Goal: Check status: Check status

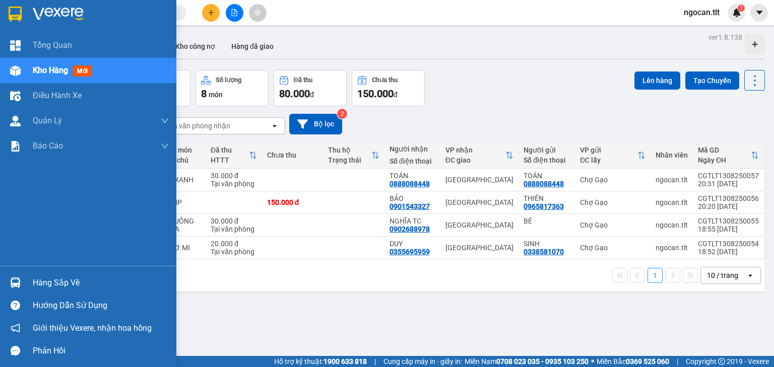
click at [26, 283] on div "Hàng sắp về" at bounding box center [88, 283] width 176 height 23
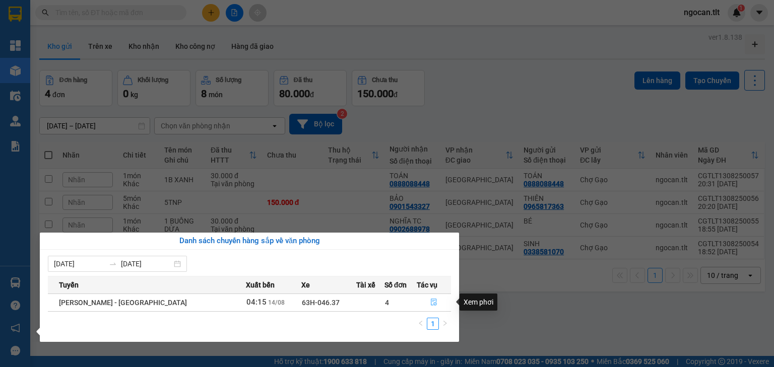
click at [437, 300] on button "button" at bounding box center [433, 303] width 33 height 16
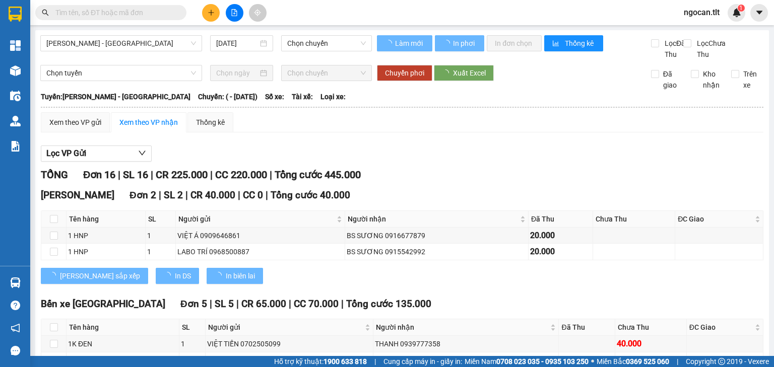
type input "14/08/2025"
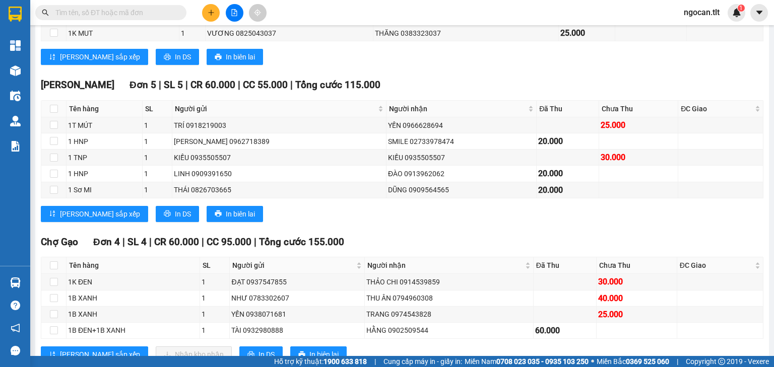
scroll to position [419, 0]
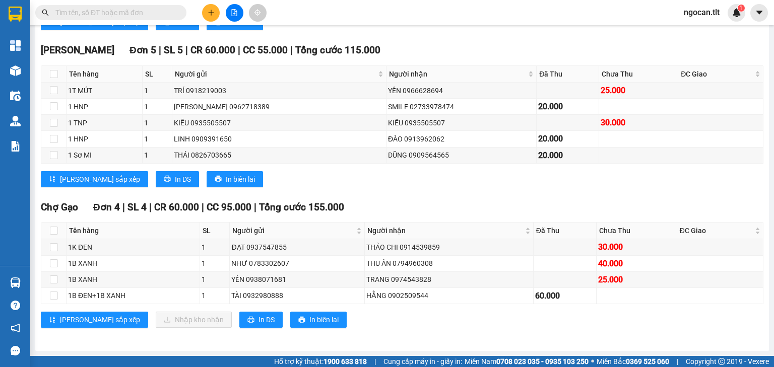
click at [400, 195] on div "TỔNG Đơn 16 | SL 16 | CR 225.000 | CC 220.000 | Tổng cước 445.000 Cao Tốc Đơn 2…" at bounding box center [402, 49] width 722 height 584
drag, startPoint x: 200, startPoint y: 298, endPoint x: 210, endPoint y: 298, distance: 10.1
click at [210, 298] on tr "1B ĐEN+1B XANH 1 TÀI 0932980888 HẰNG 0902509544 60.000" at bounding box center [402, 296] width 722 height 16
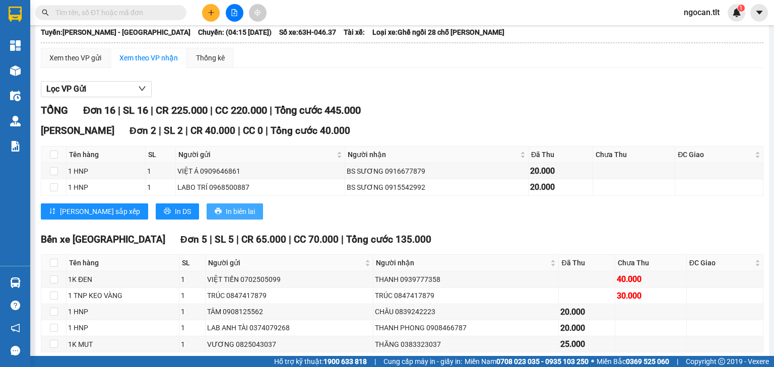
scroll to position [0, 0]
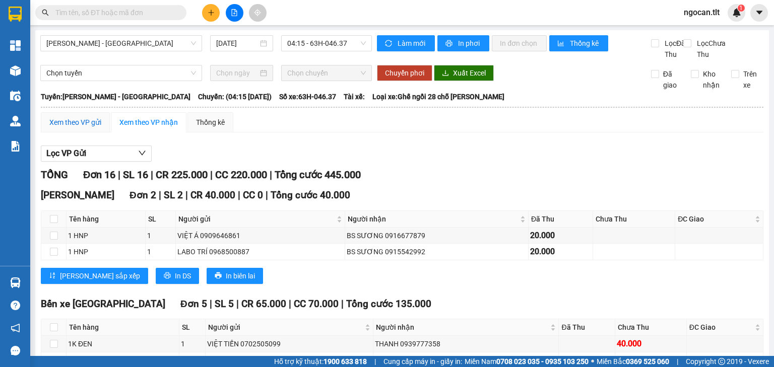
click at [90, 128] on div "Xem theo VP gửi" at bounding box center [75, 122] width 52 height 11
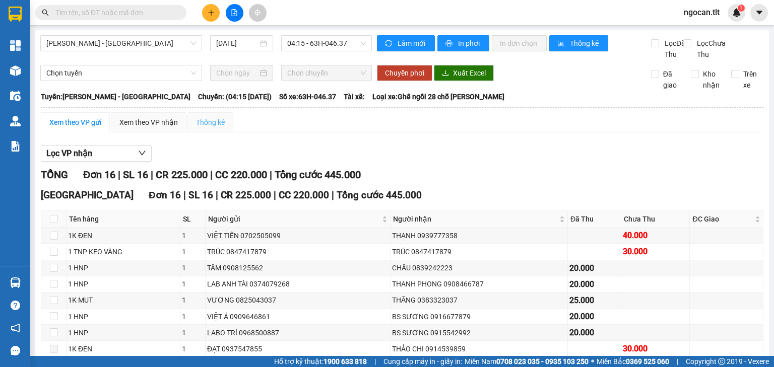
click at [187, 132] on div "Thống kê" at bounding box center [210, 122] width 46 height 20
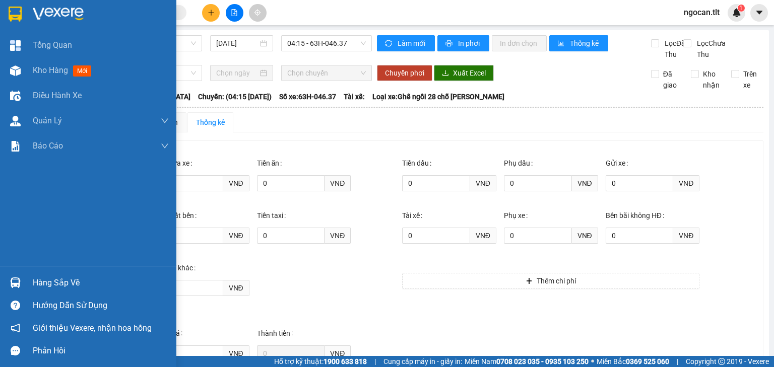
click at [0, 15] on div at bounding box center [88, 16] width 176 height 33
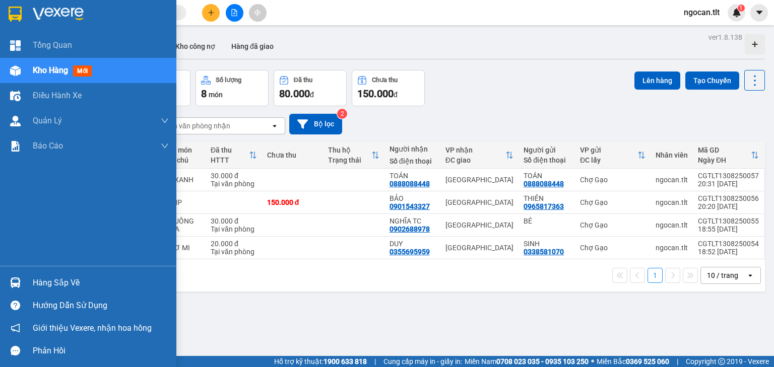
click at [12, 272] on div "Hàng sắp về" at bounding box center [88, 283] width 176 height 23
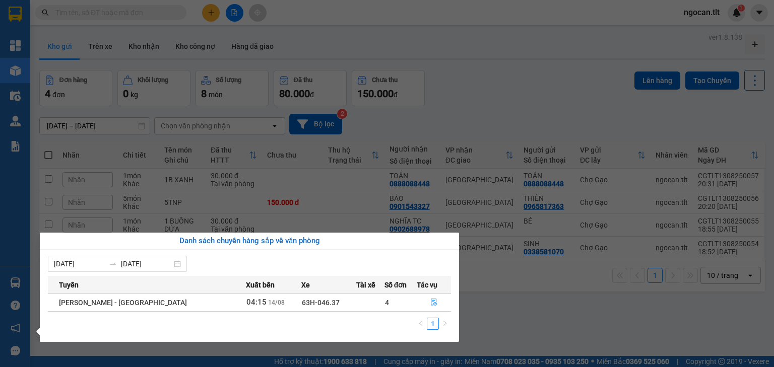
click at [488, 305] on section "Kết quả tìm kiếm ( 0 ) Bộ lọc Gửi 3 ngày gần nhất No Data ngocan.tlt 1 Tổng Qua…" at bounding box center [387, 183] width 774 height 367
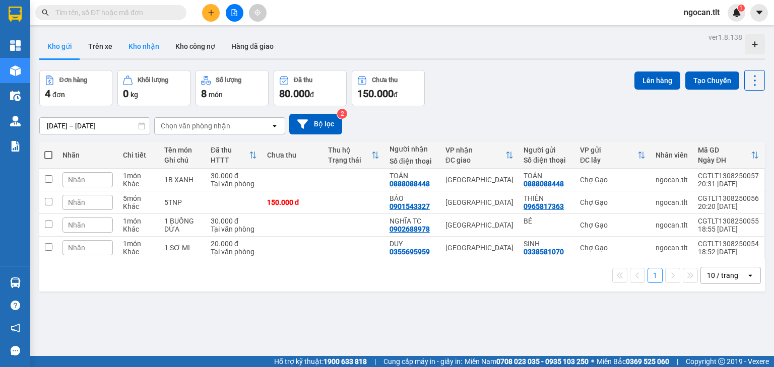
click at [147, 42] on button "Kho nhận" at bounding box center [143, 46] width 47 height 24
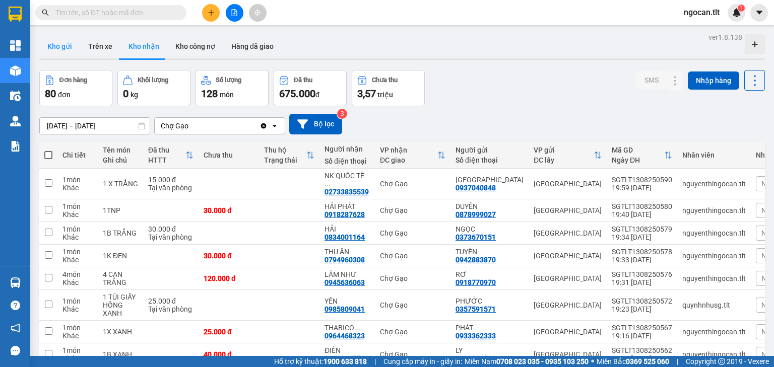
click at [56, 50] on button "Kho gửi" at bounding box center [59, 46] width 41 height 24
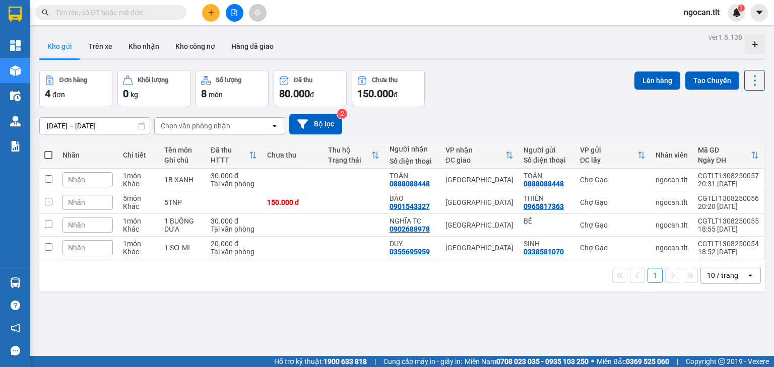
click at [538, 101] on div "Đơn hàng 4 đơn Khối lượng 0 kg Số lượng 8 món Đã thu 80.000 đ Chưa thu 150.000 …" at bounding box center [401, 88] width 725 height 36
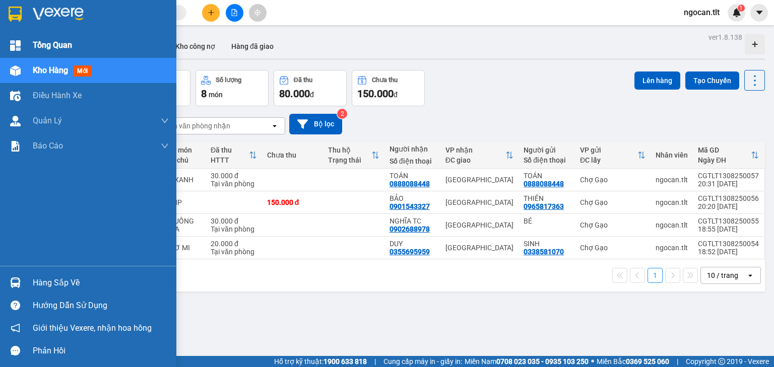
click at [2, 7] on div at bounding box center [88, 16] width 176 height 33
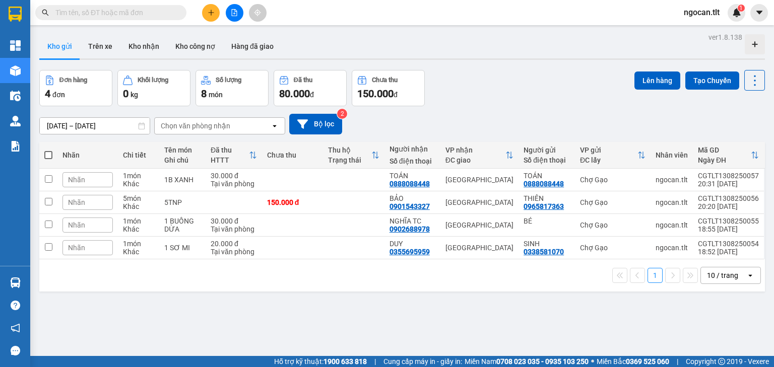
click at [161, 305] on div "ver 1.8.138 Kho gửi Trên xe Kho nhận Kho công nợ Hàng đã giao Đơn hàng 4 đơn Kh…" at bounding box center [401, 213] width 733 height 367
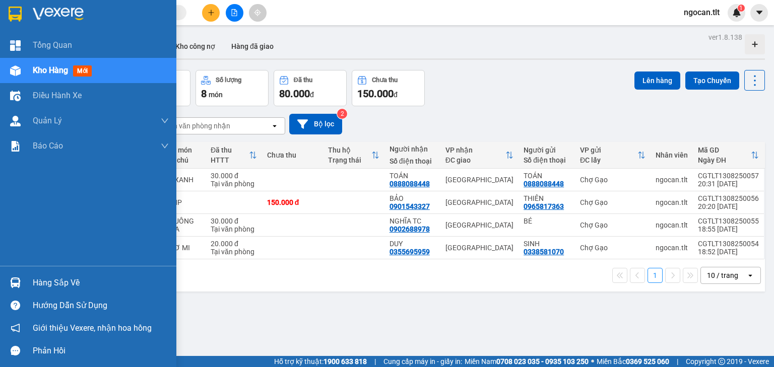
click at [21, 279] on div at bounding box center [16, 283] width 18 height 18
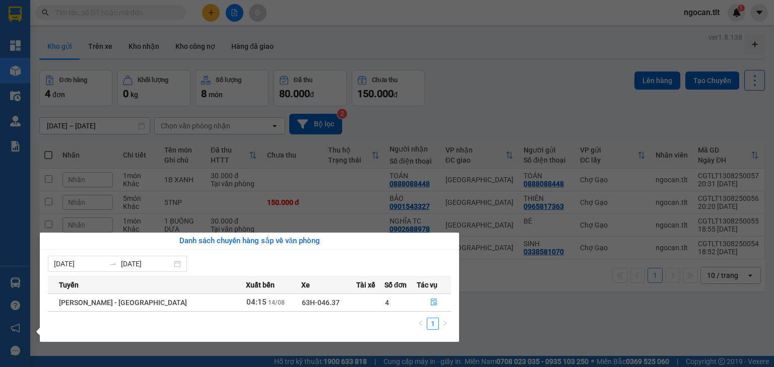
click at [512, 305] on section "Kết quả tìm kiếm ( 0 ) Bộ lọc Gửi 3 ngày gần nhất No Data ngocan.tlt 1 Tổng Qua…" at bounding box center [387, 183] width 774 height 367
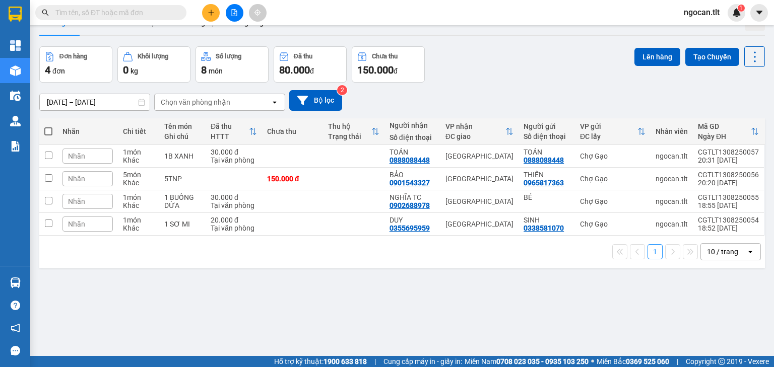
scroll to position [46, 0]
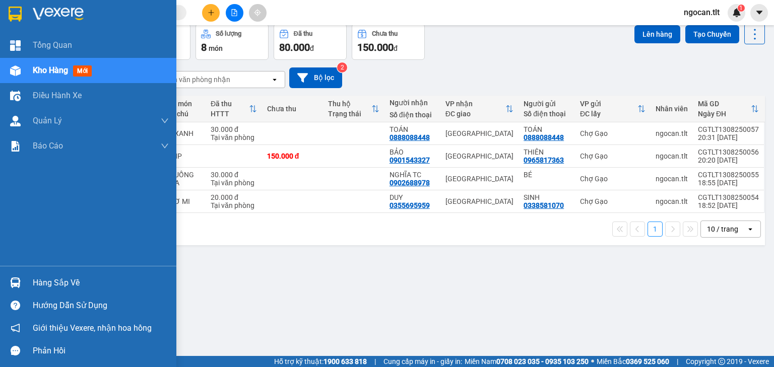
click at [0, 279] on div "Hàng sắp về" at bounding box center [88, 283] width 176 height 23
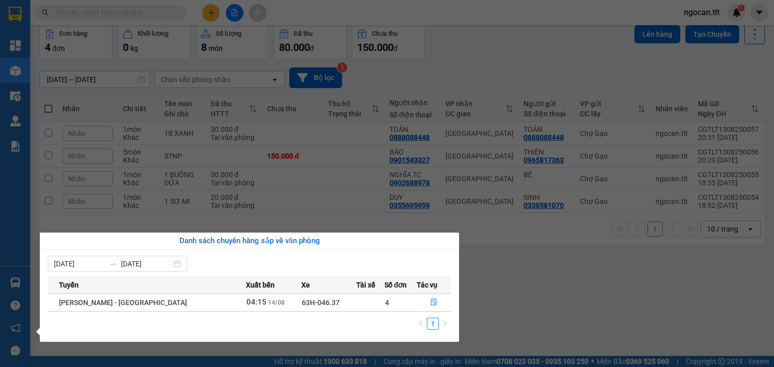
click at [515, 305] on section "Kết quả tìm kiếm ( 0 ) Bộ lọc Gửi 3 ngày gần nhất No Data ngocan.tlt 1 Tổng Qua…" at bounding box center [387, 183] width 774 height 367
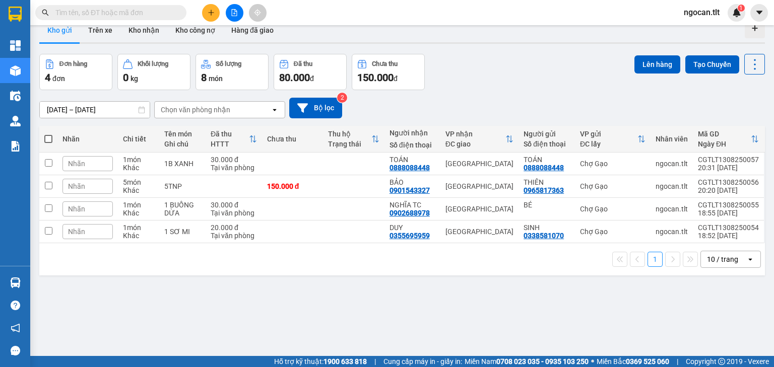
scroll to position [0, 0]
